Goal: Information Seeking & Learning: Find specific fact

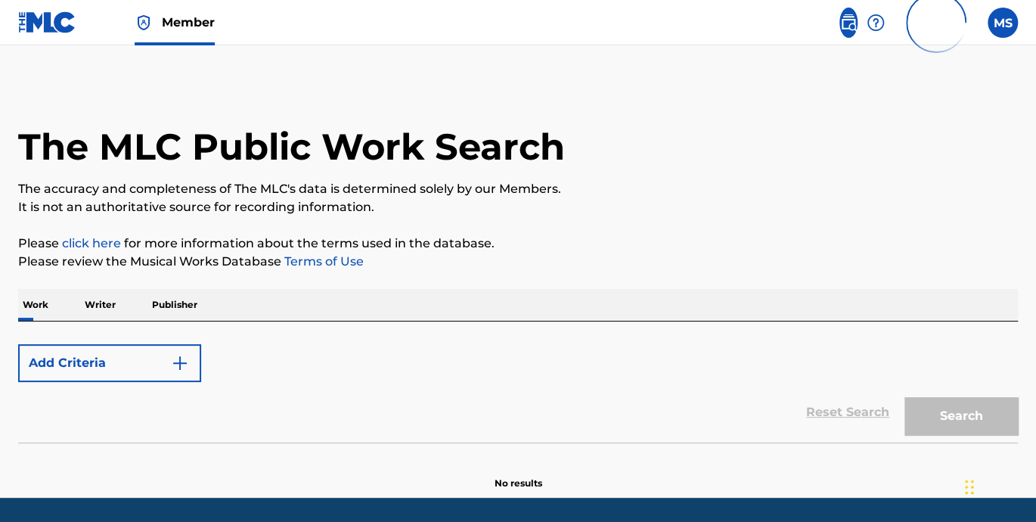
click at [109, 306] on p "Writer" at bounding box center [100, 305] width 40 height 32
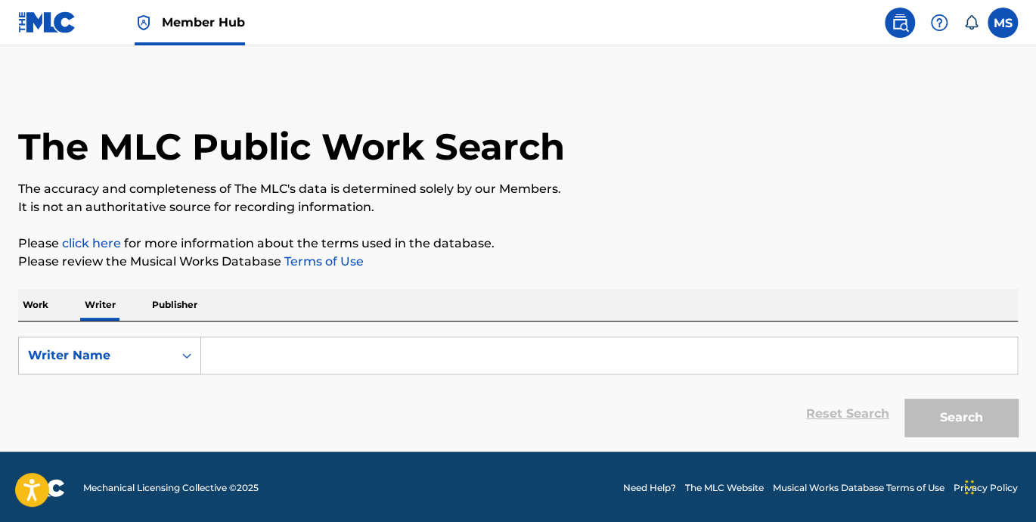
click at [234, 350] on input "Search Form" at bounding box center [609, 355] width 816 height 36
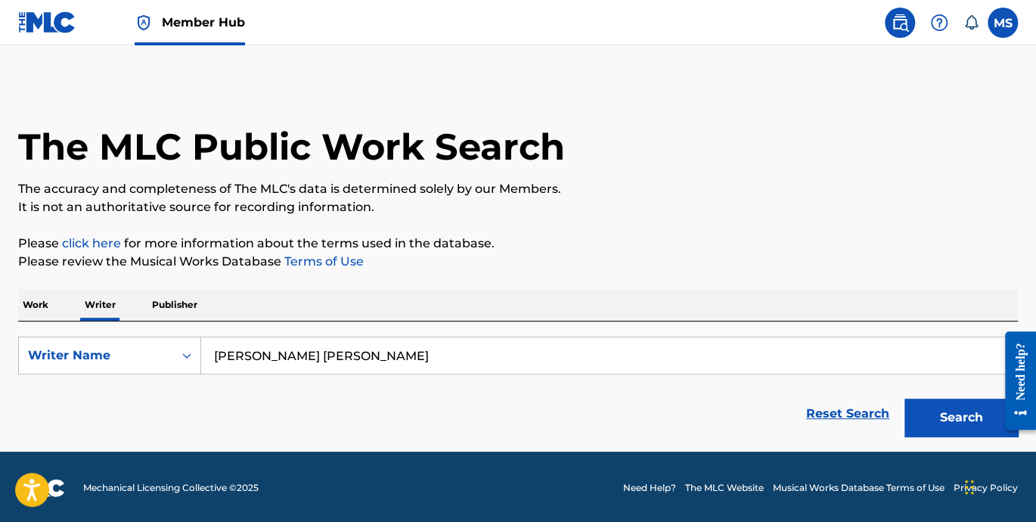
type input "[PERSON_NAME] [PERSON_NAME]"
click at [904, 399] on button "Search" at bounding box center [960, 418] width 113 height 38
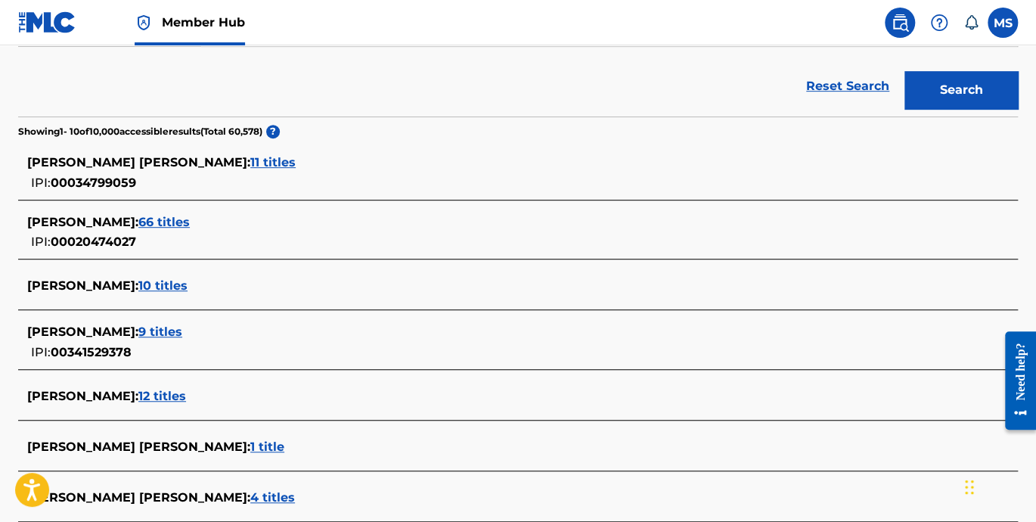
scroll to position [349, 0]
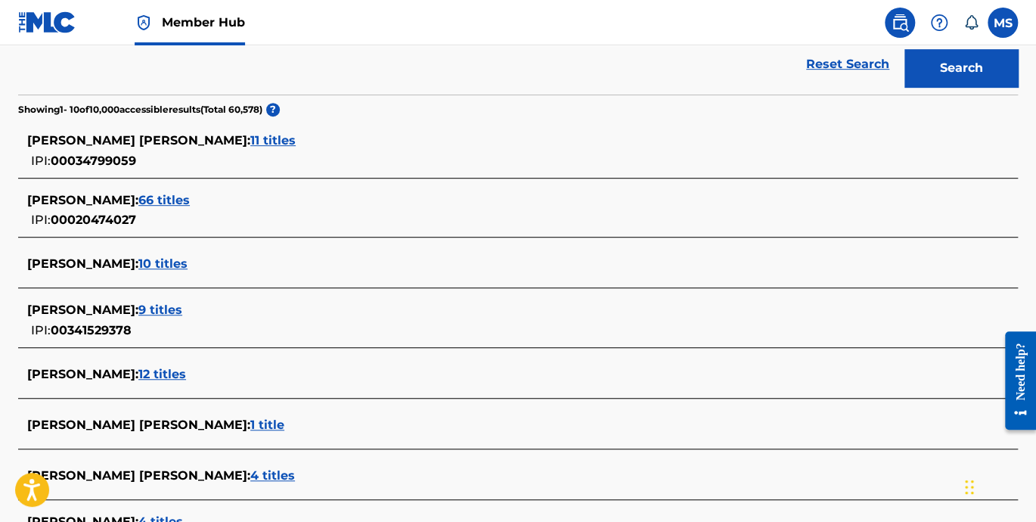
click at [250, 141] on span "11 titles" at bounding box center [272, 140] width 45 height 14
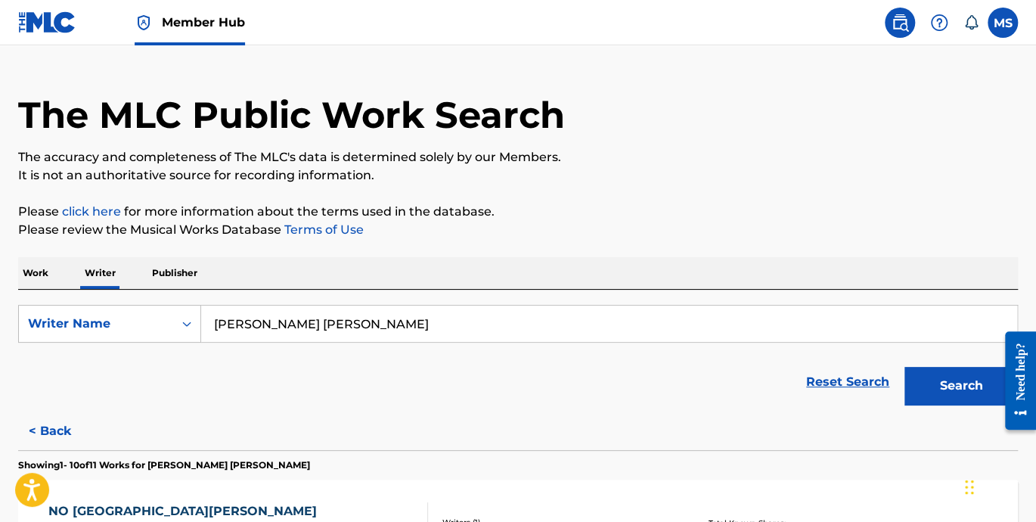
scroll to position [0, 0]
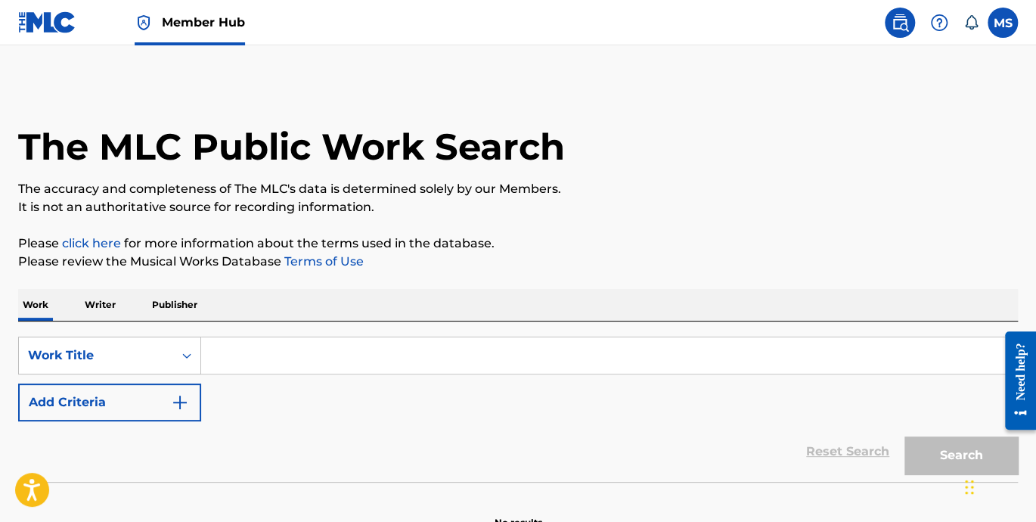
click at [265, 358] on input "Search Form" at bounding box center [609, 355] width 816 height 36
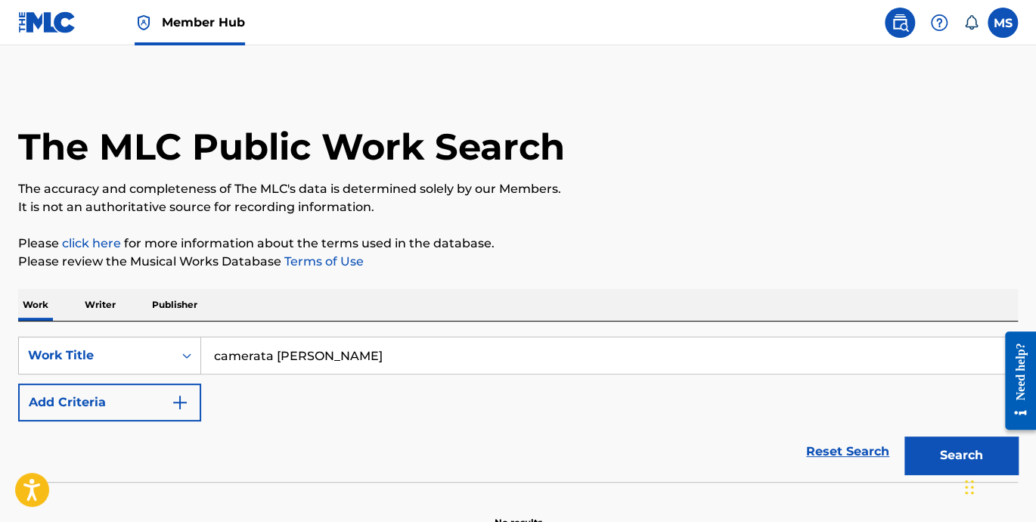
click at [904, 436] on button "Search" at bounding box center [960, 455] width 113 height 38
drag, startPoint x: 346, startPoint y: 350, endPoint x: 184, endPoint y: 345, distance: 162.7
click at [184, 345] on div "SearchWithCriteria1fa147e8-a77c-4f25-9714-77dcb70758c8 Work Title camerata [PER…" at bounding box center [518, 356] width 1000 height 38
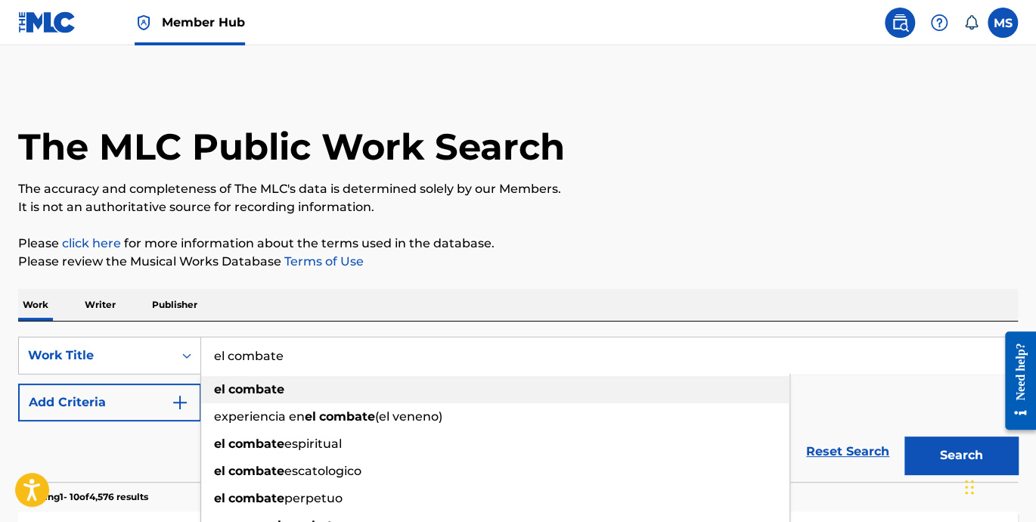
click at [252, 392] on strong "combate" at bounding box center [256, 389] width 56 height 14
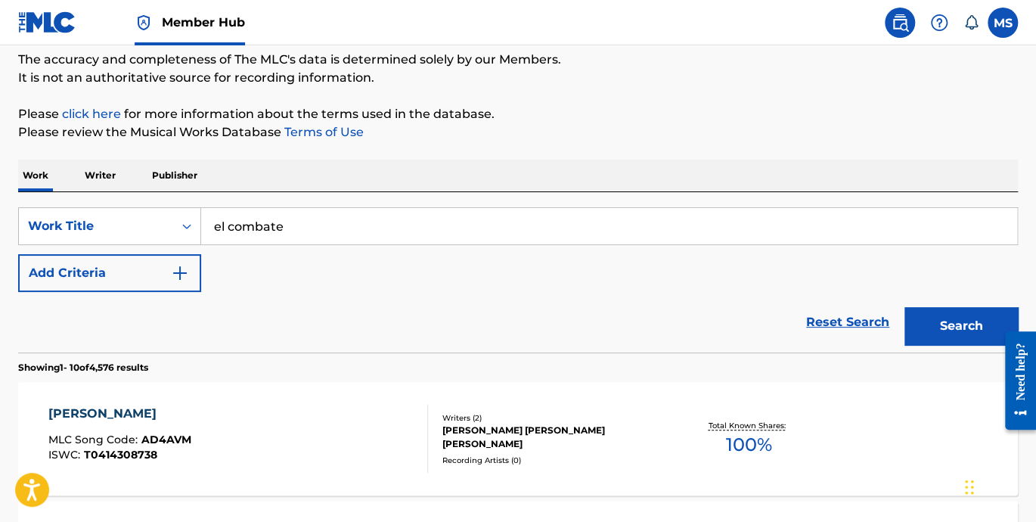
scroll to position [209, 0]
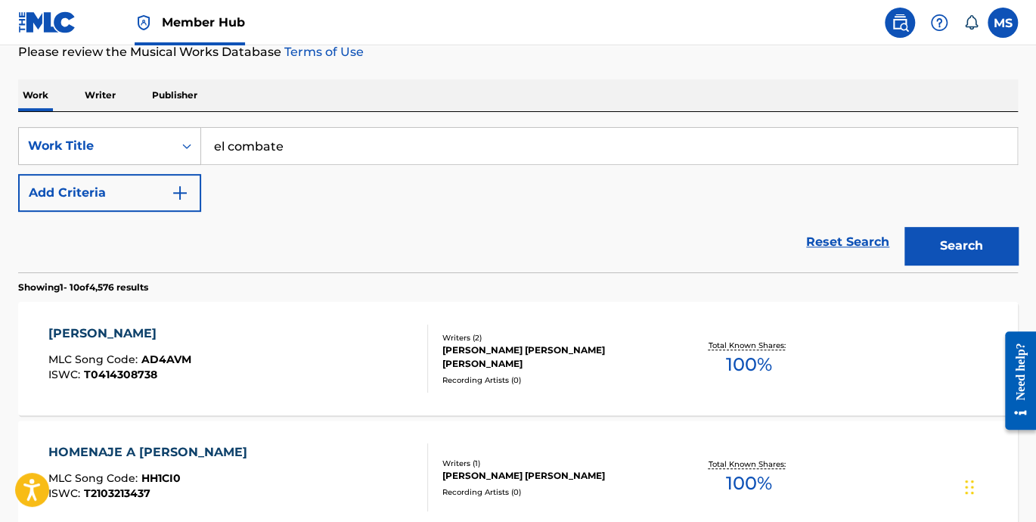
drag, startPoint x: 223, startPoint y: 153, endPoint x: 213, endPoint y: 144, distance: 13.5
click at [213, 144] on input "el combate" at bounding box center [609, 146] width 816 height 36
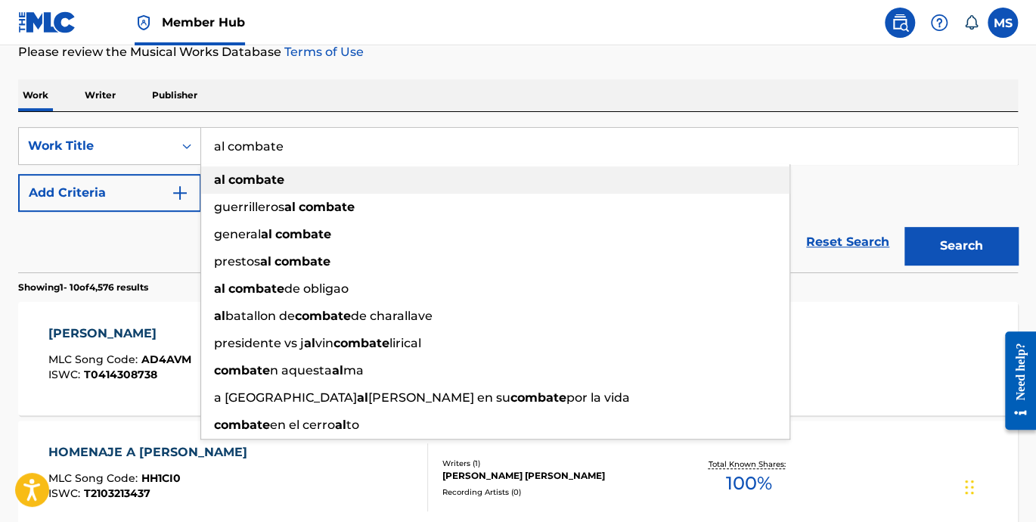
type input "al combate"
click at [285, 170] on div "al combate" at bounding box center [495, 179] width 588 height 27
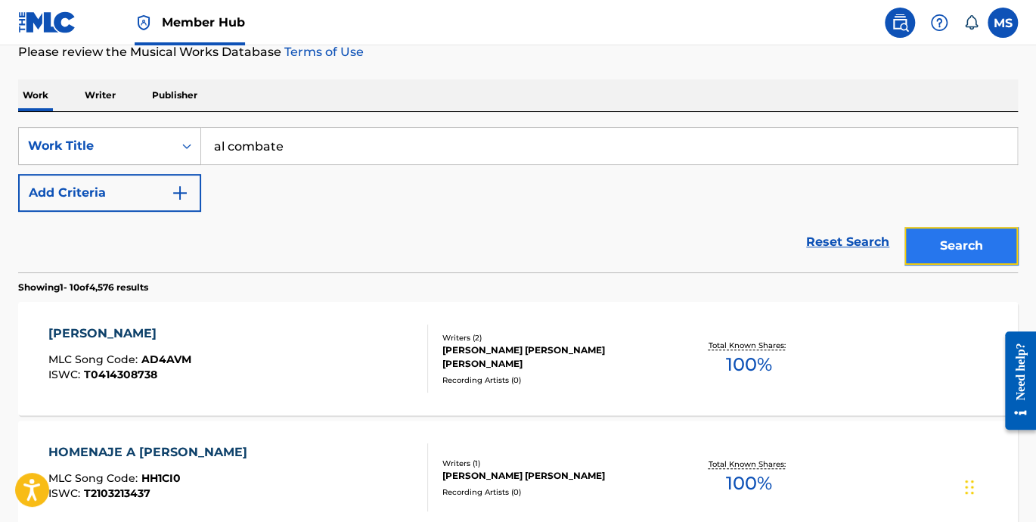
click at [921, 244] on button "Search" at bounding box center [960, 246] width 113 height 38
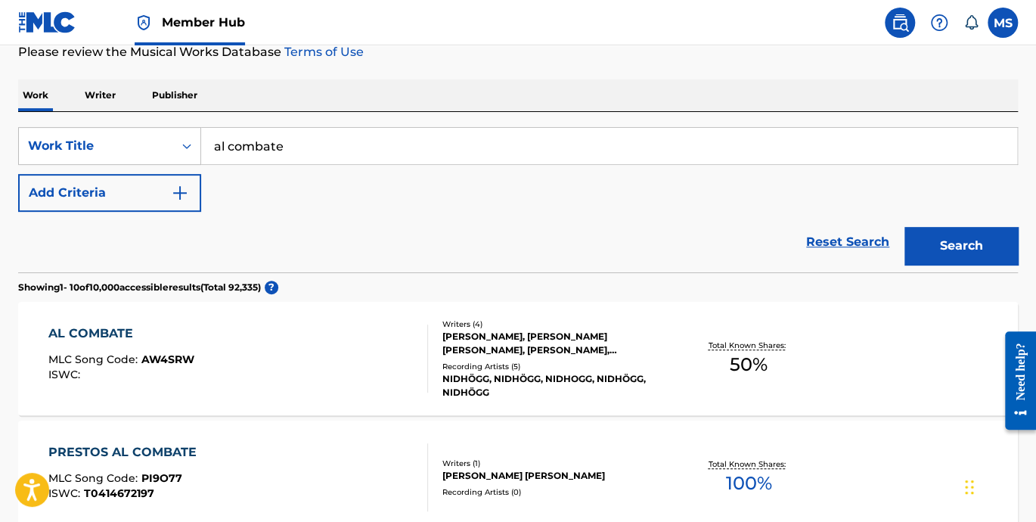
click at [100, 333] on div "AL COMBATE" at bounding box center [121, 333] width 146 height 18
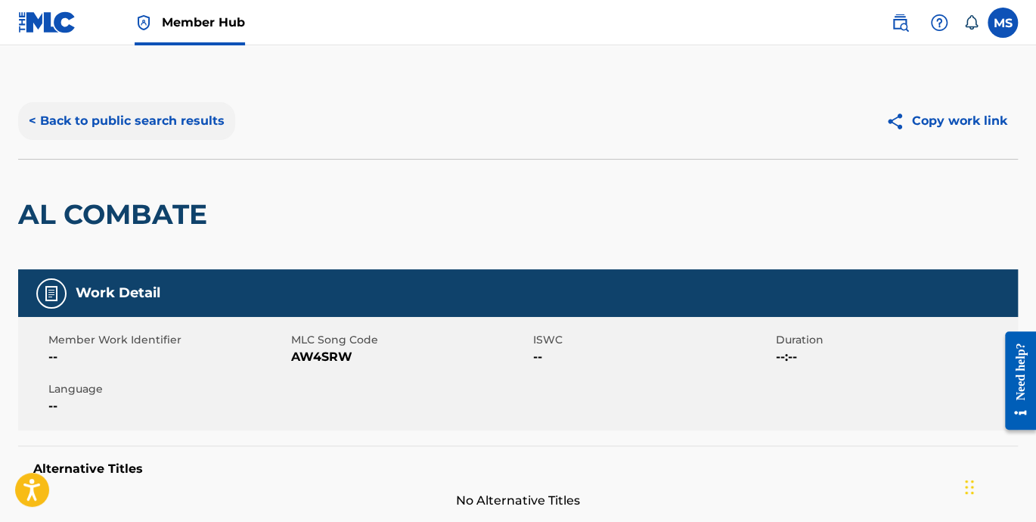
click at [35, 125] on button "< Back to public search results" at bounding box center [126, 121] width 217 height 38
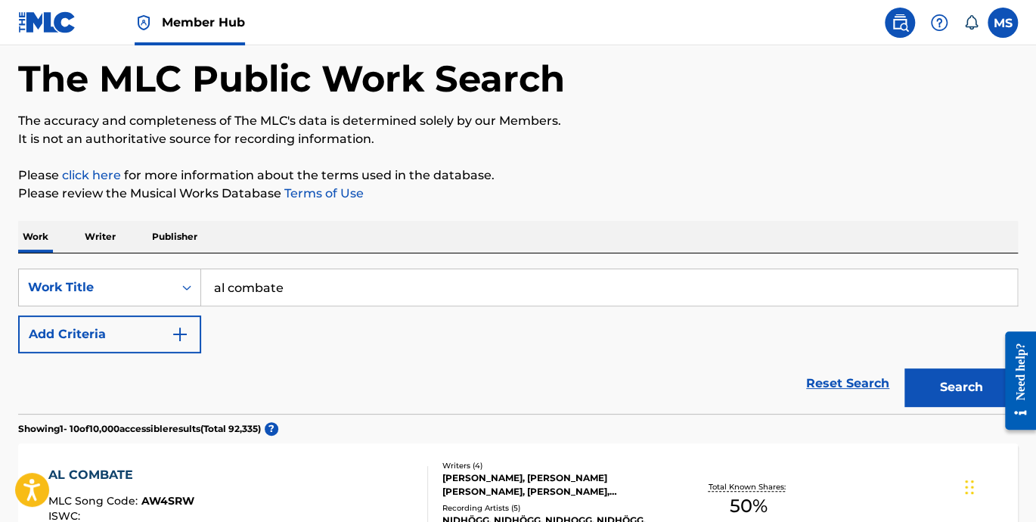
scroll to position [208, 0]
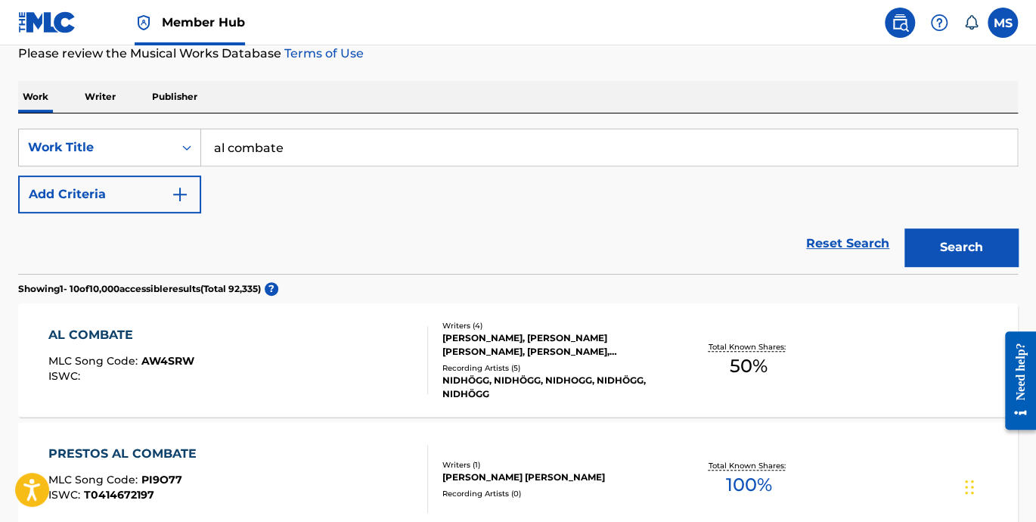
click at [112, 97] on p "Writer" at bounding box center [100, 97] width 40 height 32
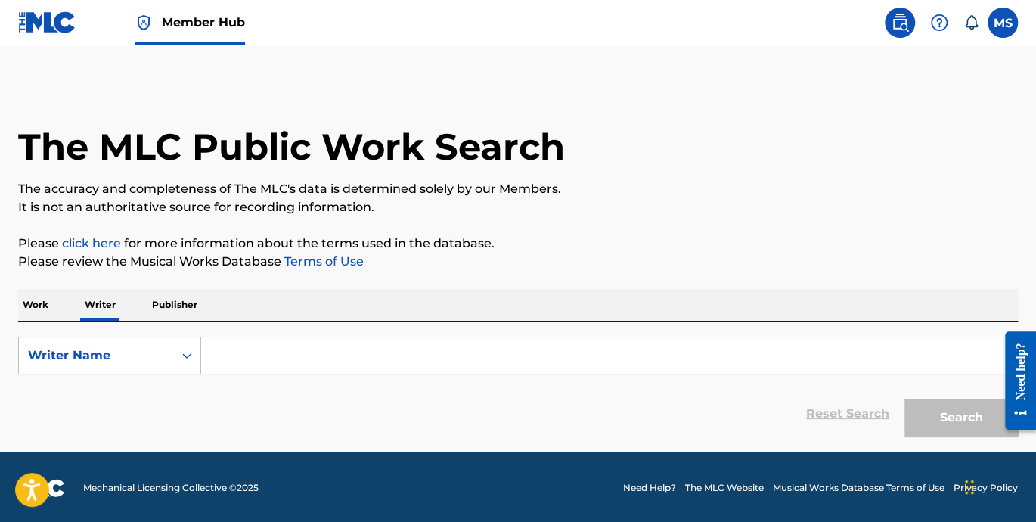
drag, startPoint x: 267, startPoint y: 349, endPoint x: 266, endPoint y: 337, distance: 12.1
click at [270, 349] on input "Search Form" at bounding box center [609, 355] width 816 height 36
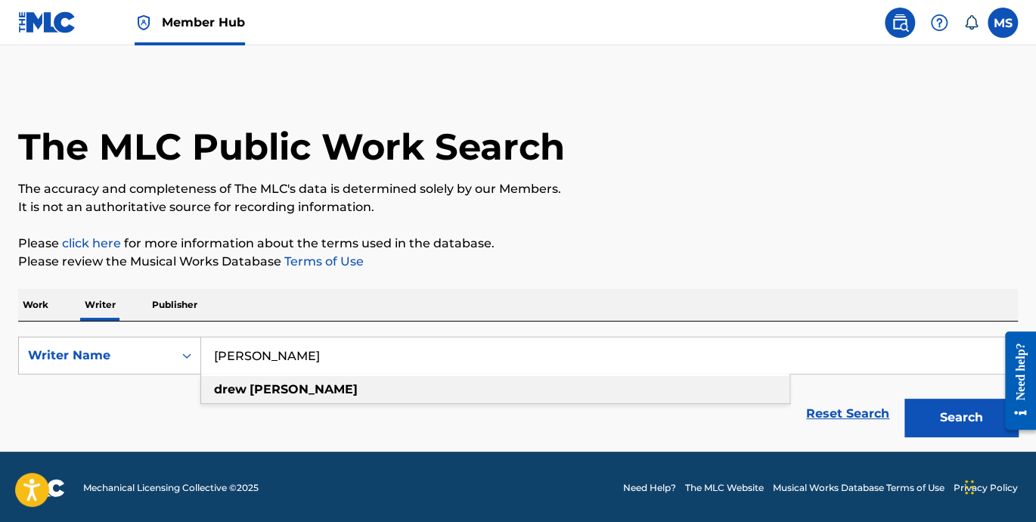
drag, startPoint x: 278, startPoint y: 394, endPoint x: 294, endPoint y: 392, distance: 16.8
click at [278, 393] on strong "davies" at bounding box center [304, 389] width 108 height 14
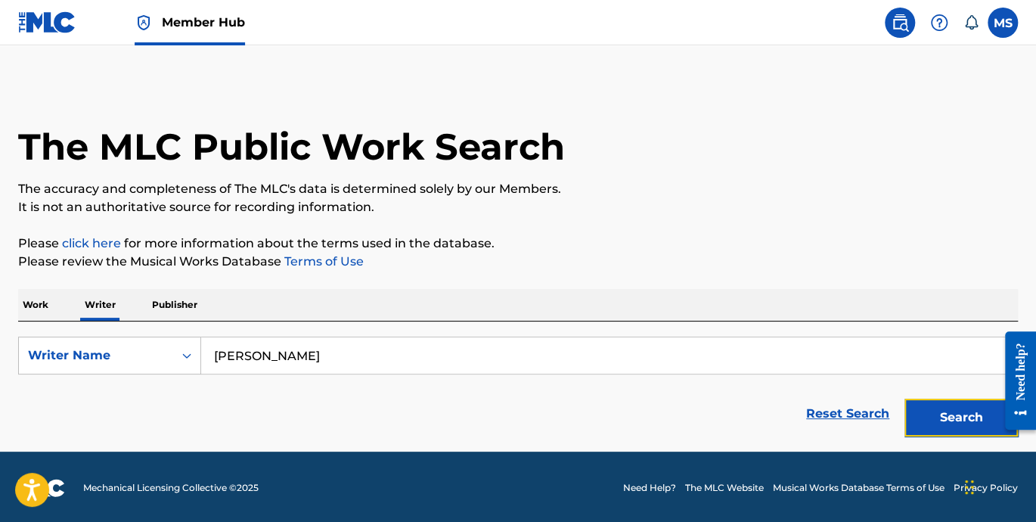
drag, startPoint x: 947, startPoint y: 418, endPoint x: 755, endPoint y: 410, distance: 191.5
click at [947, 417] on button "Search" at bounding box center [960, 418] width 113 height 38
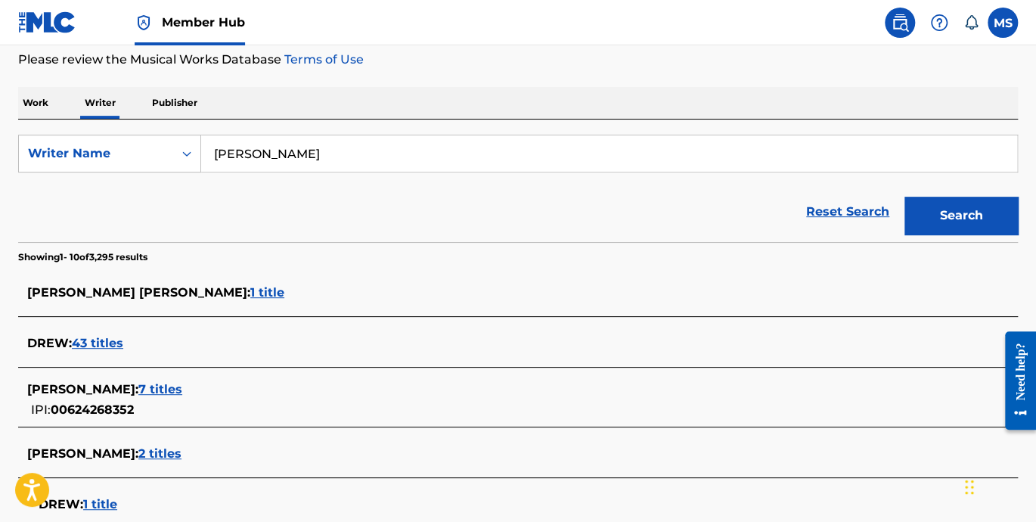
scroll to position [280, 0]
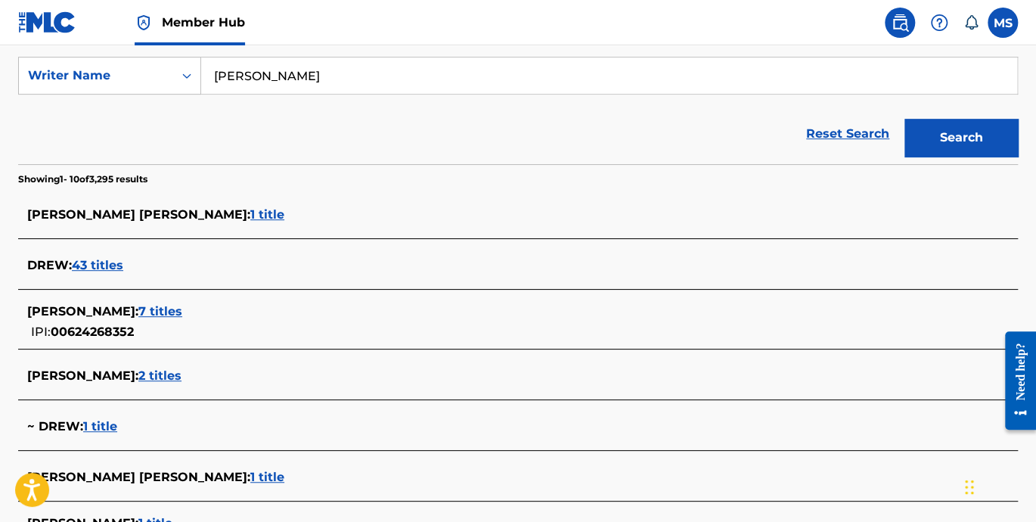
click at [250, 216] on span "1 title" at bounding box center [267, 214] width 34 height 14
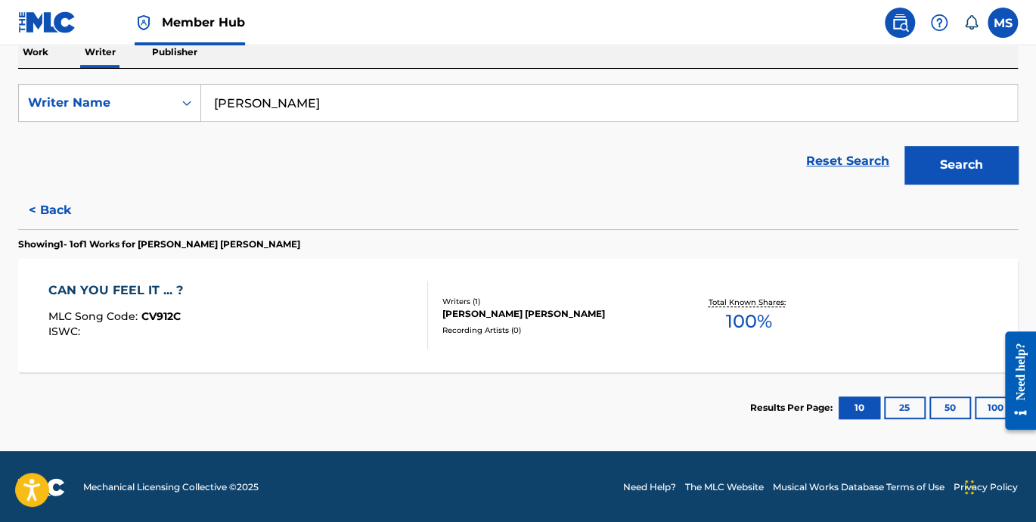
scroll to position [0, 0]
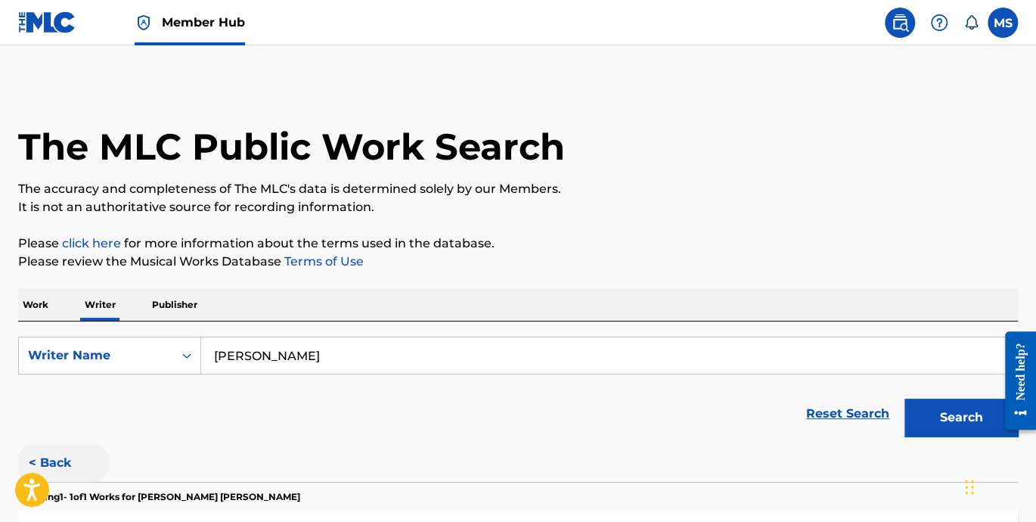
click at [56, 453] on button "< Back" at bounding box center [63, 463] width 91 height 38
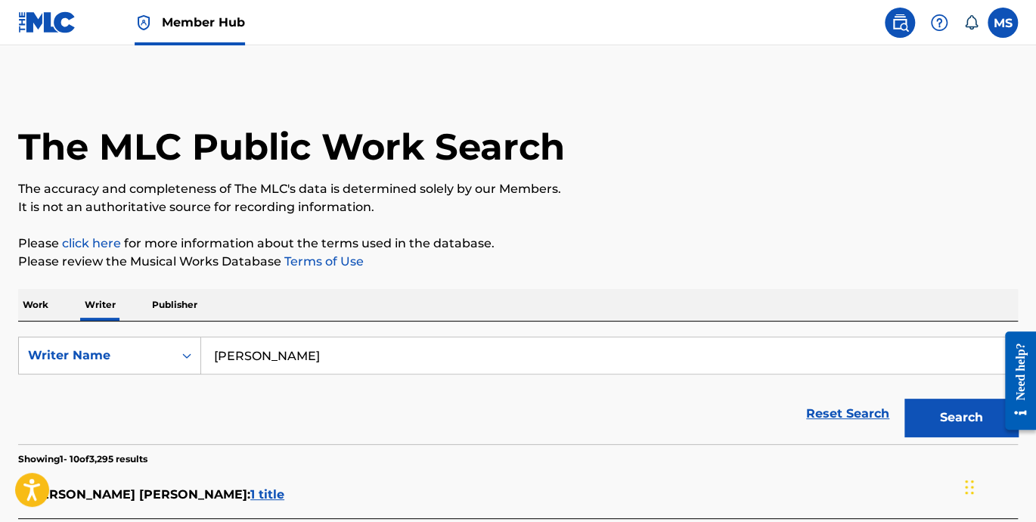
click at [318, 350] on input "drew davies" at bounding box center [609, 355] width 816 height 36
type input "drew davies, al combate"
click at [948, 427] on button "Search" at bounding box center [960, 418] width 113 height 38
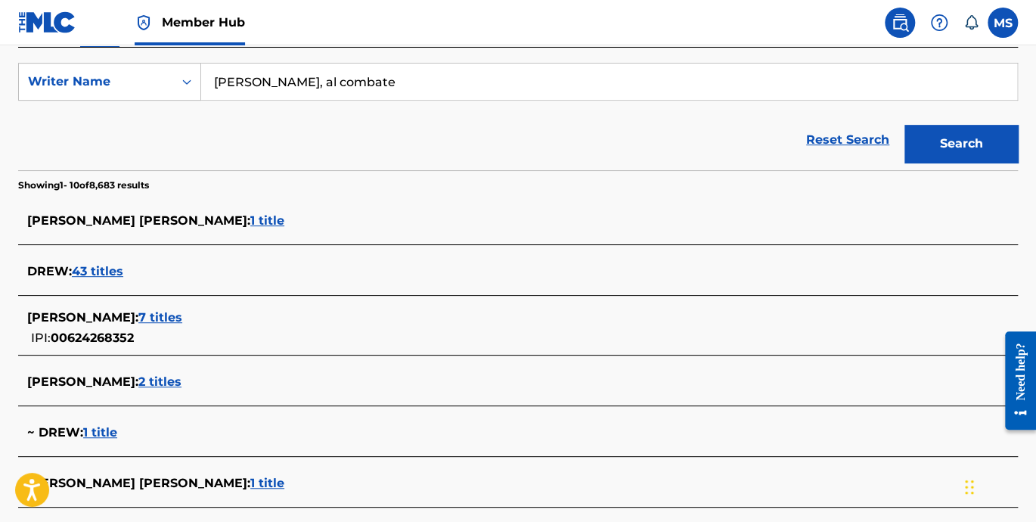
scroll to position [280, 0]
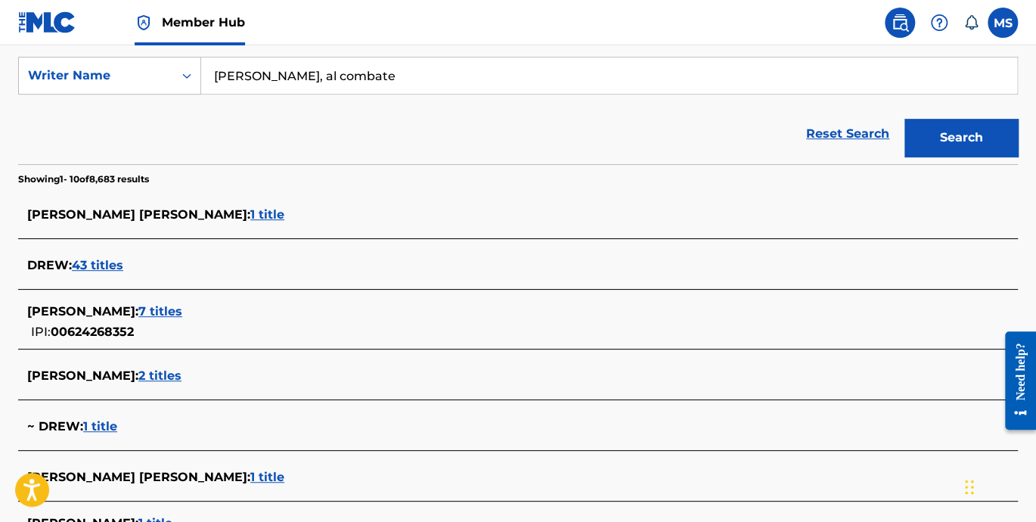
click at [144, 313] on span "7 titles" at bounding box center [160, 311] width 44 height 14
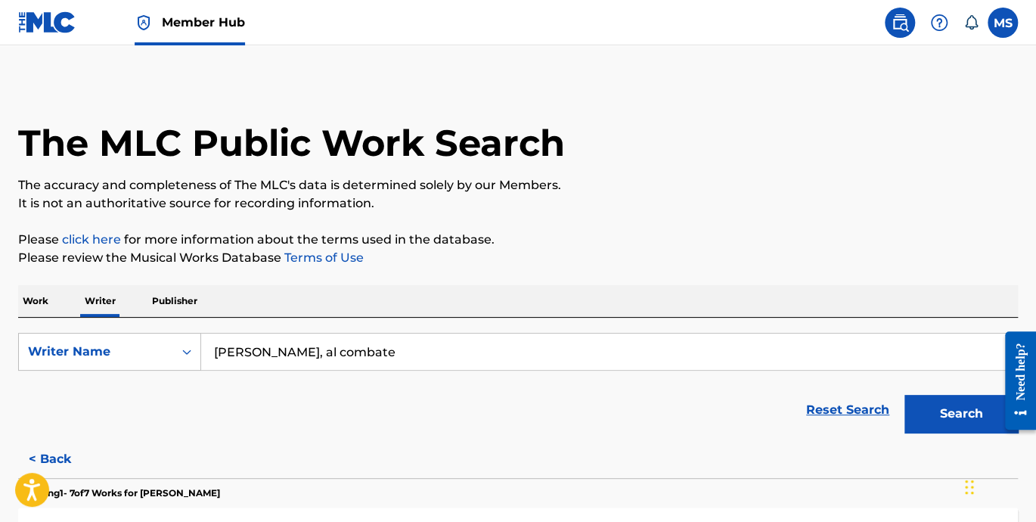
scroll to position [0, 0]
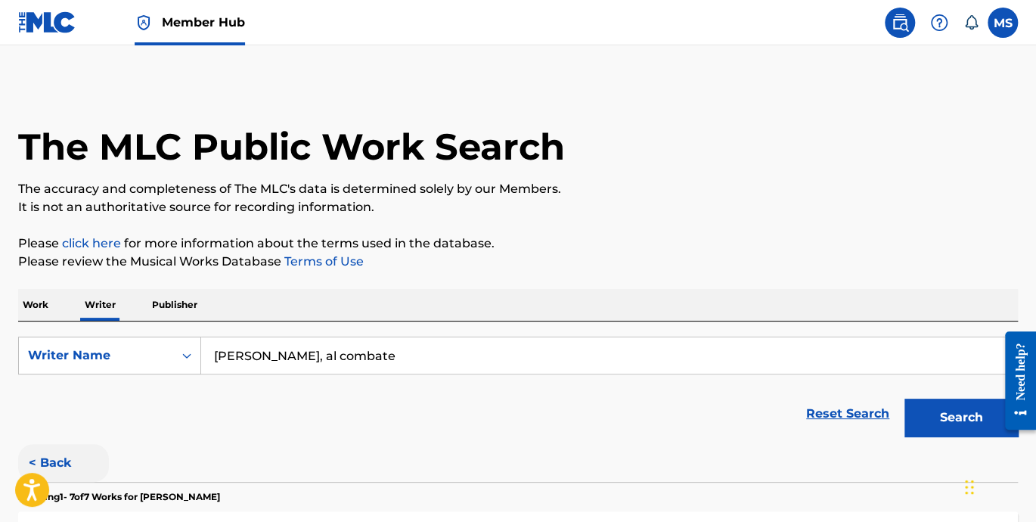
click at [51, 460] on button "< Back" at bounding box center [63, 463] width 91 height 38
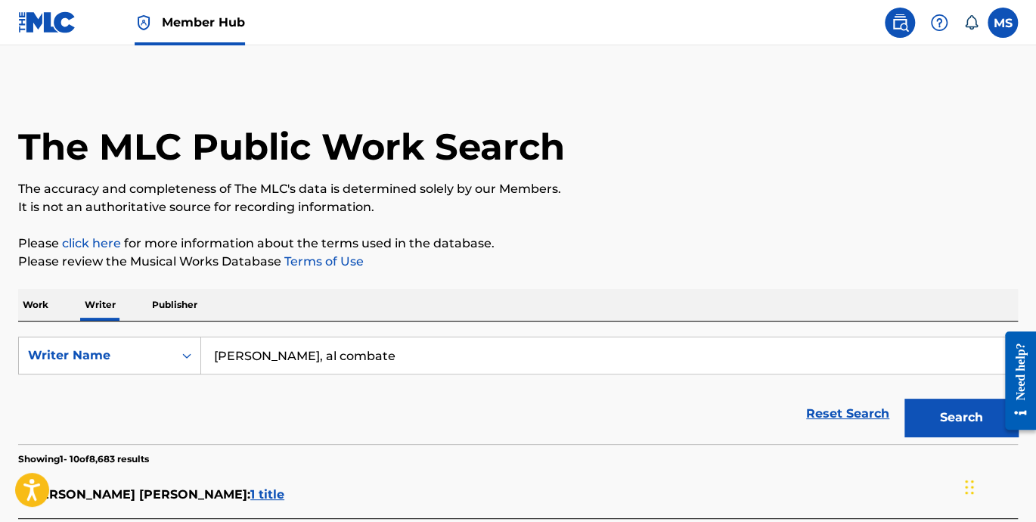
click at [30, 304] on p "Work" at bounding box center [35, 305] width 35 height 32
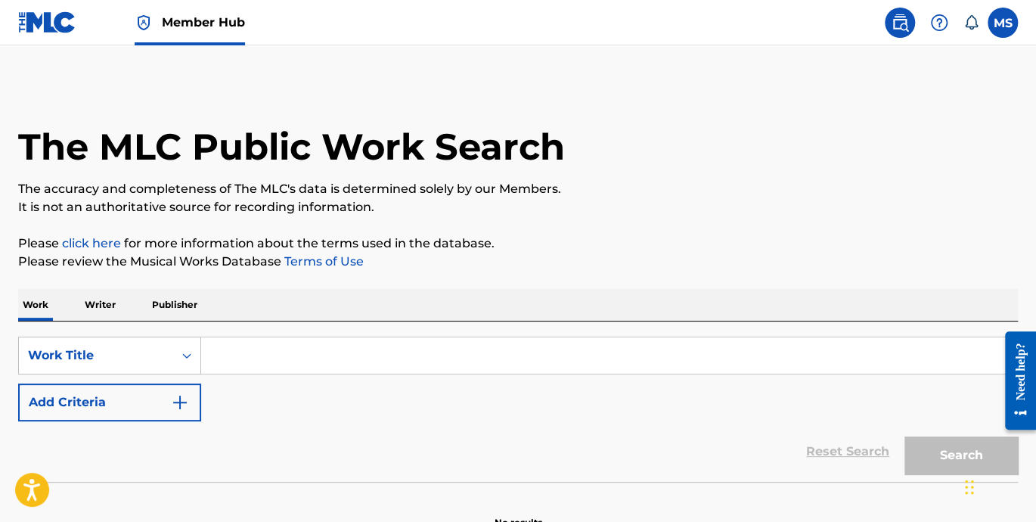
click at [240, 356] on input "Search Form" at bounding box center [609, 355] width 816 height 36
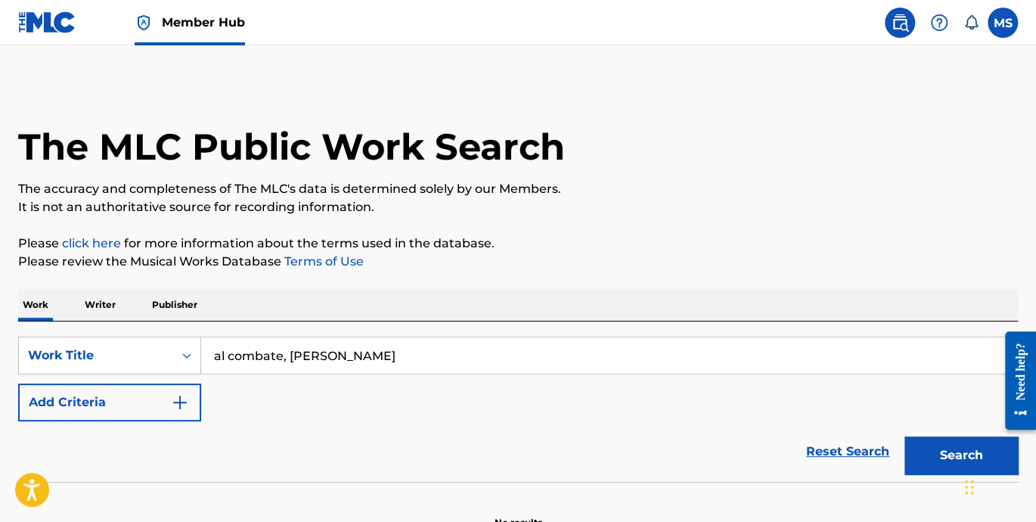
type input "al combate, drew davies"
click at [904, 436] on button "Search" at bounding box center [960, 455] width 113 height 38
